Goal: Task Accomplishment & Management: Manage account settings

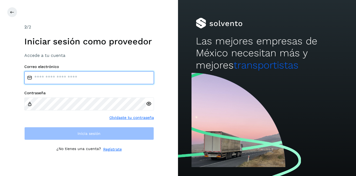
type input "**********"
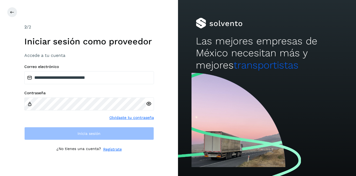
click at [6, 13] on div "**********" at bounding box center [89, 88] width 178 height 176
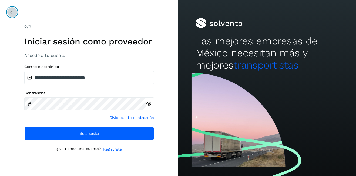
click at [9, 13] on button at bounding box center [12, 12] width 10 height 10
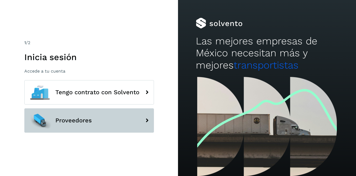
click at [85, 120] on span "Proveedores" at bounding box center [73, 120] width 36 height 6
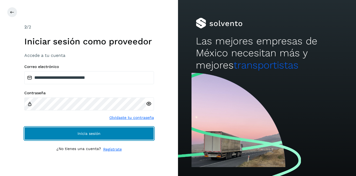
click at [116, 129] on button "Inicia sesión" at bounding box center [89, 133] width 130 height 13
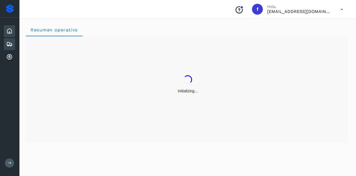
click at [11, 45] on icon at bounding box center [9, 44] width 6 height 6
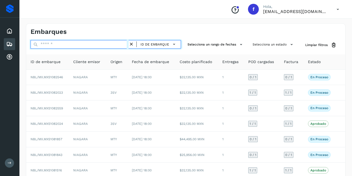
click at [54, 45] on input "text" at bounding box center [80, 44] width 98 height 9
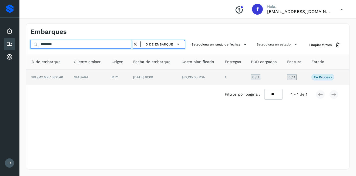
type input "********"
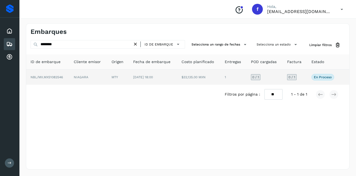
click at [178, 77] on td "$32,135.00 MXN" at bounding box center [198, 76] width 43 height 15
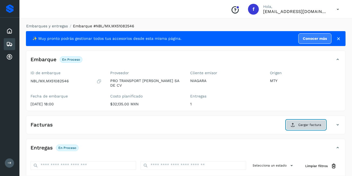
click at [320, 122] on span "Cargar factura" at bounding box center [309, 124] width 23 height 5
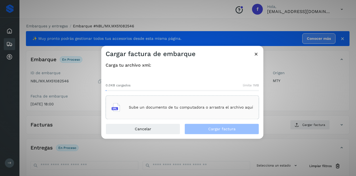
click at [171, 101] on div "Sube un documento de tu computadora o arrastra el archivo aquí" at bounding box center [183, 107] width 142 height 15
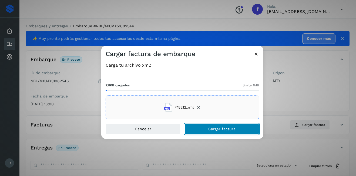
click at [207, 126] on button "Cargar factura" at bounding box center [222, 129] width 75 height 11
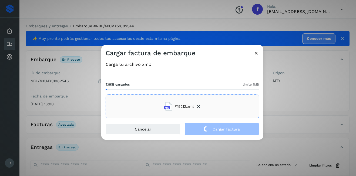
click at [319, 98] on div "Cargar factura de embarque Carga tu archivo xml: 7.8KB cargados límite 1MB F152…" at bounding box center [178, 88] width 356 height 176
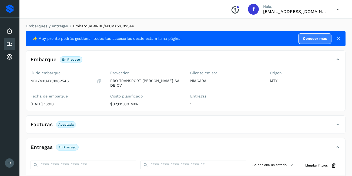
scroll to position [81, 0]
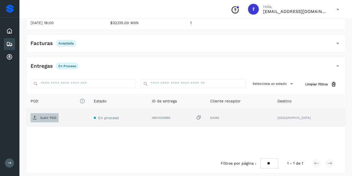
click at [45, 116] on p "Subir POD" at bounding box center [48, 118] width 16 height 4
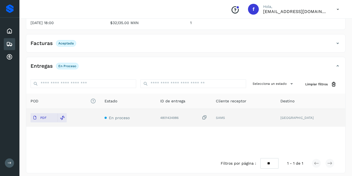
drag, startPoint x: 7, startPoint y: 44, endPoint x: 14, endPoint y: 48, distance: 8.5
click at [6, 44] on icon at bounding box center [9, 44] width 6 height 6
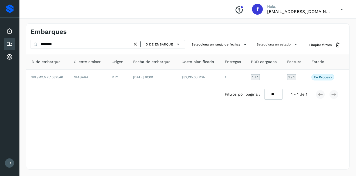
click at [135, 43] on icon at bounding box center [136, 44] width 6 height 6
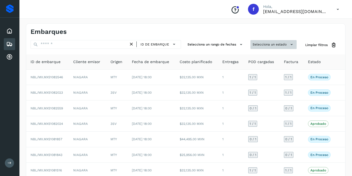
click at [279, 45] on button "Selecciona un estado" at bounding box center [274, 44] width 46 height 9
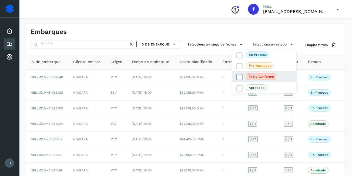
click at [269, 73] on span "No conforme" at bounding box center [261, 76] width 31 height 7
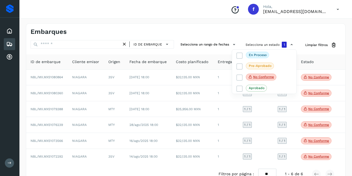
click at [318, 78] on div at bounding box center [176, 88] width 352 height 176
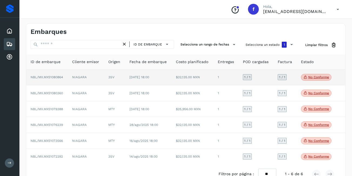
click at [316, 79] on span "No conforme" at bounding box center [316, 77] width 31 height 7
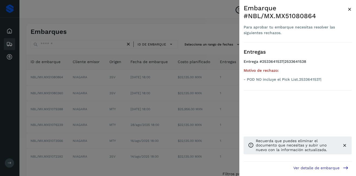
click at [351, 8] on span "×" at bounding box center [350, 9] width 4 height 8
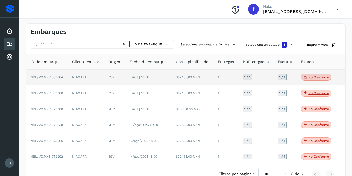
click at [192, 82] on td "$32,135.00 MXN" at bounding box center [193, 77] width 42 height 16
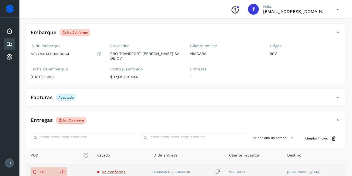
scroll to position [81, 0]
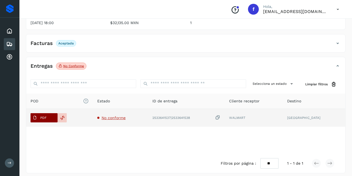
click at [39, 113] on span "PDF" at bounding box center [40, 117] width 18 height 9
click at [117, 116] on td "No conforme" at bounding box center [120, 118] width 55 height 18
click at [121, 115] on span "No conforme" at bounding box center [114, 117] width 24 height 4
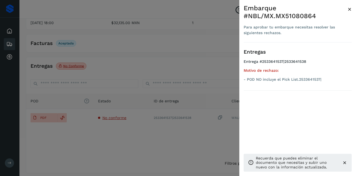
click at [351, 7] on span "×" at bounding box center [350, 9] width 4 height 8
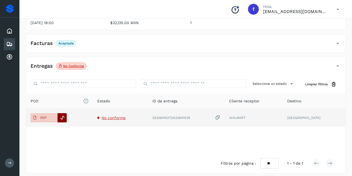
click at [62, 115] on icon at bounding box center [62, 117] width 5 height 5
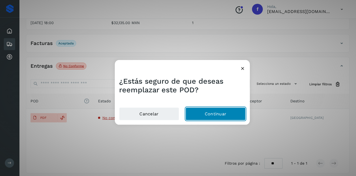
click at [217, 117] on button "Continuar" at bounding box center [216, 113] width 60 height 13
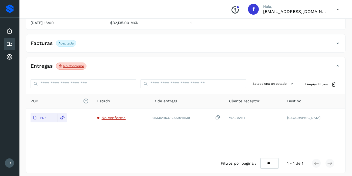
click at [7, 45] on icon at bounding box center [9, 44] width 6 height 6
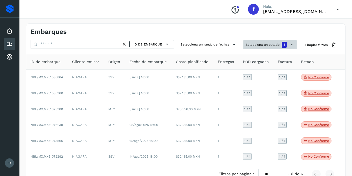
click at [257, 45] on button "Selecciona un estado 1" at bounding box center [270, 44] width 53 height 9
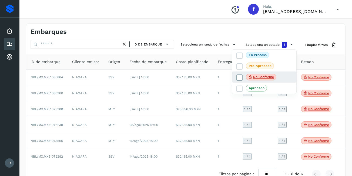
click at [250, 77] on icon at bounding box center [250, 76] width 4 height 5
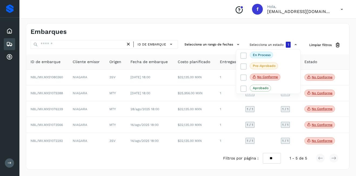
click at [318, 94] on div at bounding box center [178, 88] width 356 height 176
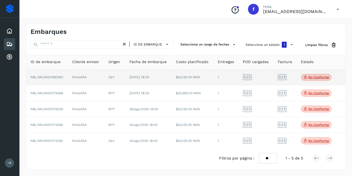
click at [318, 78] on p "No conforme" at bounding box center [318, 77] width 21 height 4
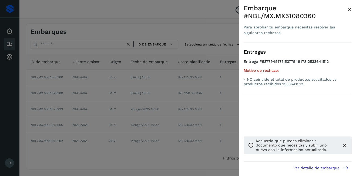
click at [350, 10] on span "×" at bounding box center [350, 9] width 4 height 8
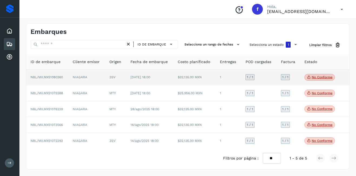
click at [196, 78] on td "$32,135.00 MXN" at bounding box center [195, 77] width 42 height 16
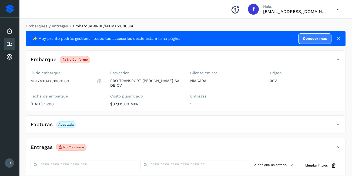
scroll to position [81, 0]
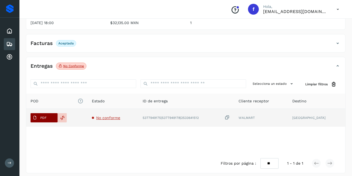
click at [49, 113] on button "PDF" at bounding box center [44, 117] width 27 height 9
click at [45, 116] on p "PDF" at bounding box center [43, 118] width 6 height 4
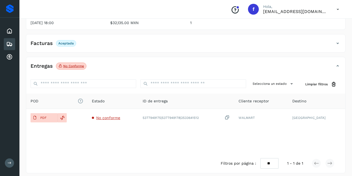
click at [12, 42] on icon at bounding box center [9, 44] width 6 height 6
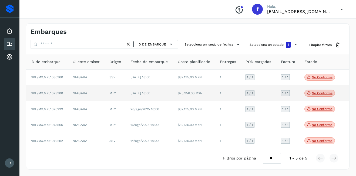
click at [310, 92] on icon at bounding box center [309, 92] width 4 height 5
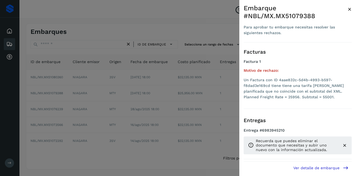
click at [351, 9] on span "×" at bounding box center [350, 9] width 4 height 8
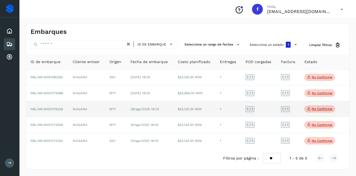
click at [317, 112] on span "No conforme" at bounding box center [320, 108] width 31 height 7
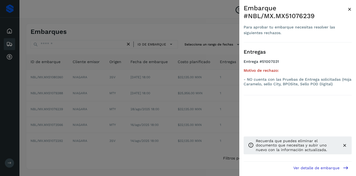
click at [350, 10] on span "×" at bounding box center [350, 9] width 4 height 8
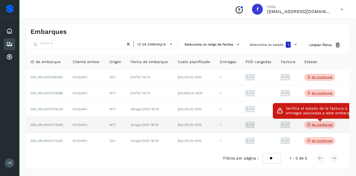
click at [323, 124] on p "No conforme" at bounding box center [322, 125] width 21 height 4
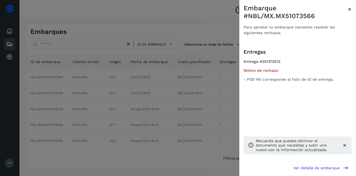
click at [350, 9] on span "×" at bounding box center [350, 9] width 4 height 8
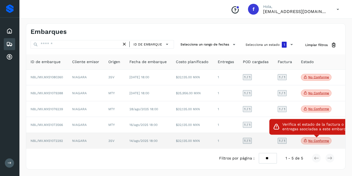
click at [317, 139] on p "No conforme" at bounding box center [318, 141] width 21 height 4
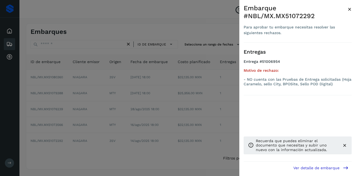
click at [349, 10] on span "×" at bounding box center [350, 9] width 4 height 8
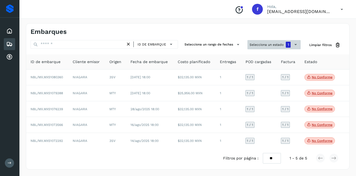
click at [272, 45] on button "Selecciona un estado 1" at bounding box center [274, 44] width 53 height 9
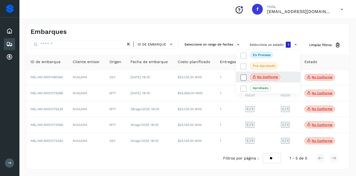
click at [257, 80] on span "No conforme" at bounding box center [265, 77] width 31 height 7
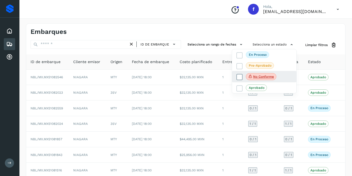
click at [257, 79] on span "No conforme" at bounding box center [261, 76] width 31 height 7
